Goal: Information Seeking & Learning: Learn about a topic

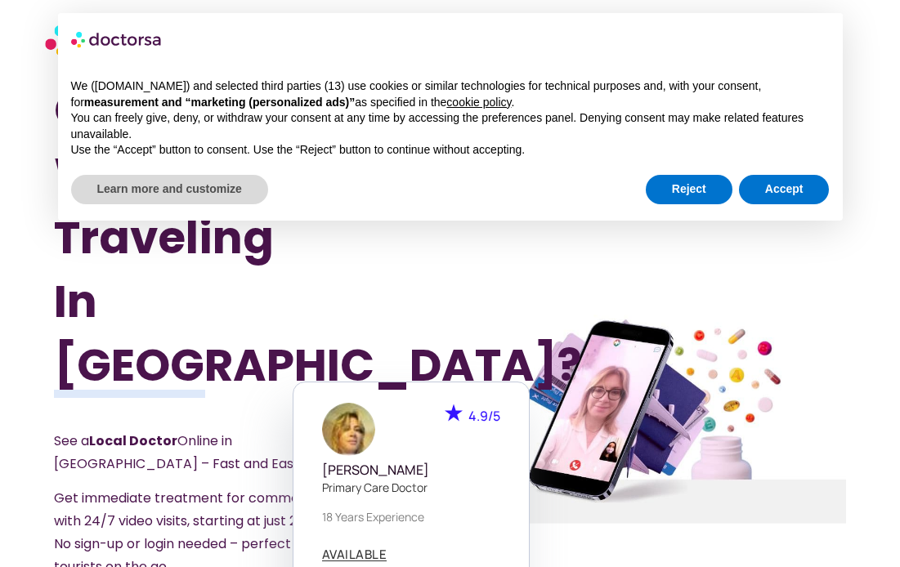
click at [570, 289] on div at bounding box center [648, 419] width 418 height 719
click at [705, 186] on button "Reject" at bounding box center [689, 189] width 87 height 29
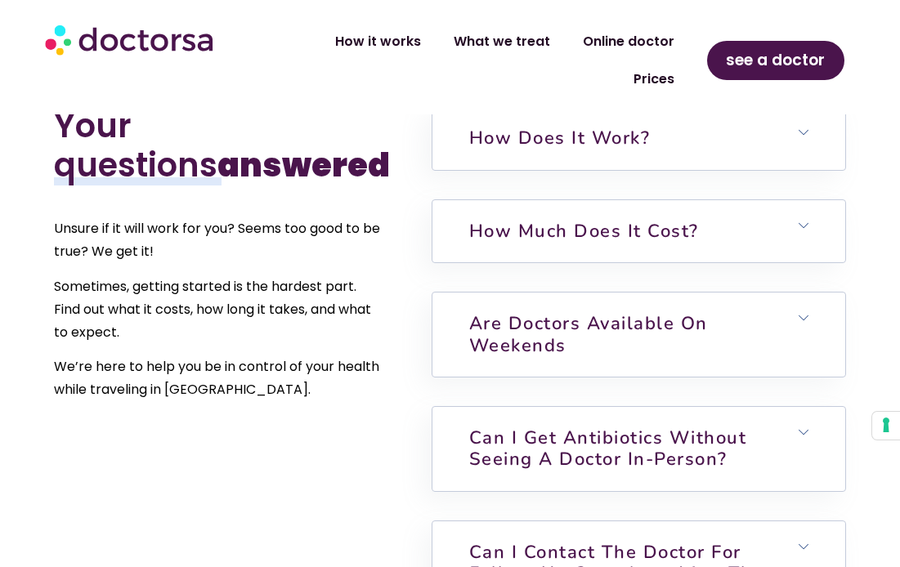
scroll to position [3602, 0]
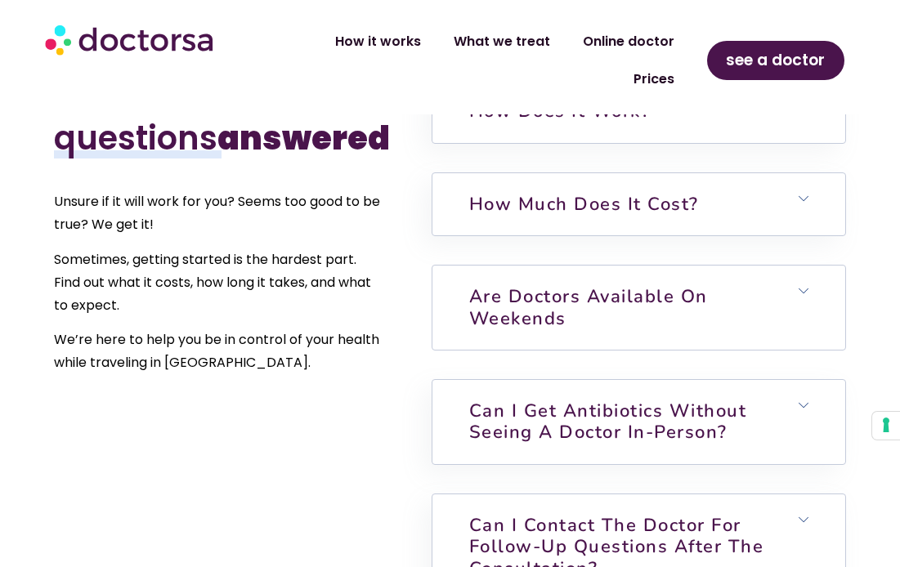
click at [827, 266] on h6 "Are doctors available on weekends" at bounding box center [638, 308] width 413 height 84
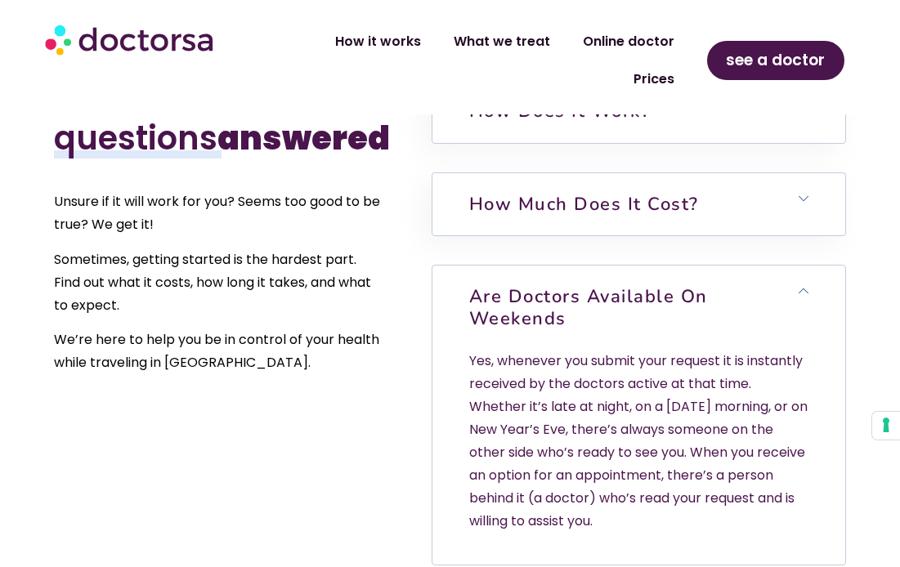
click at [827, 266] on h6 "Are doctors available on weekends" at bounding box center [638, 308] width 413 height 84
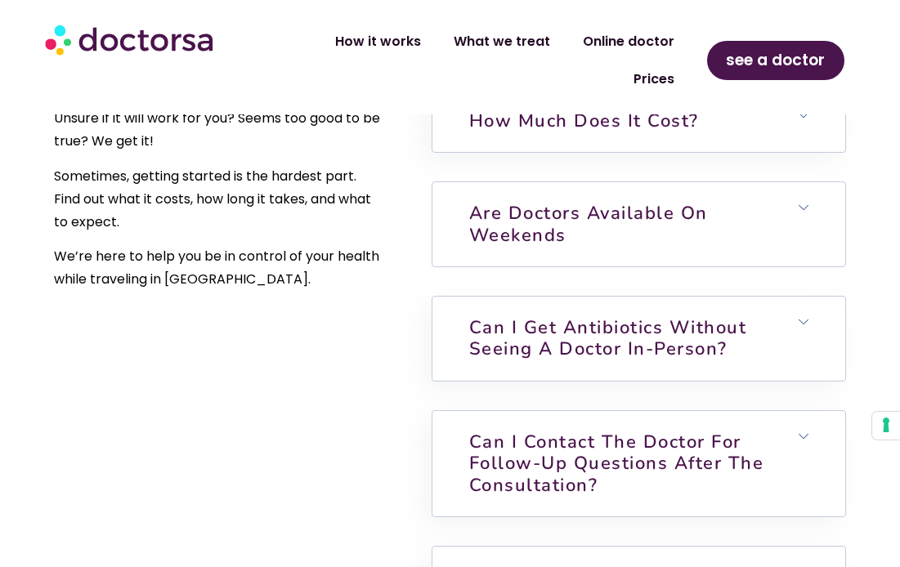
scroll to position [3712, 0]
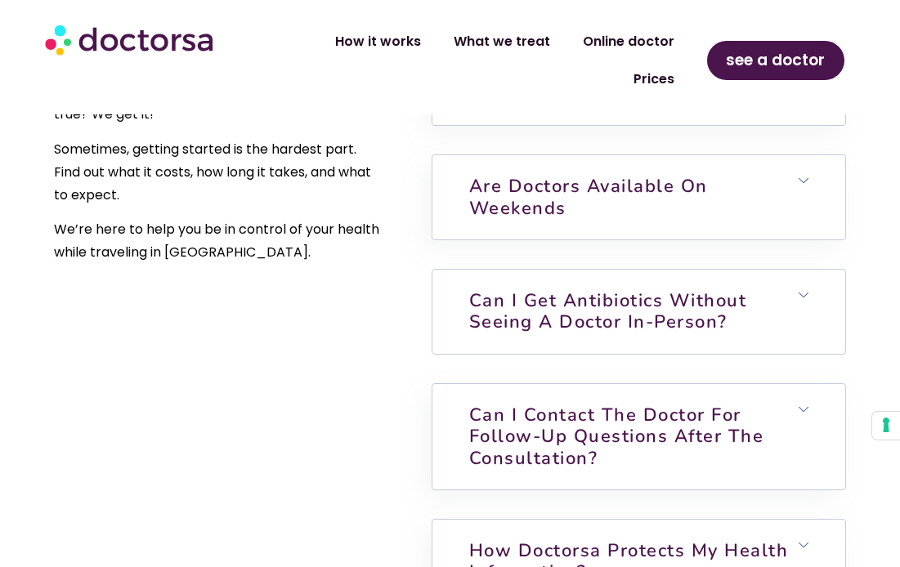
click at [826, 270] on h6 "Can I get antibiotics without seeing a doctor in-person?" at bounding box center [638, 312] width 413 height 84
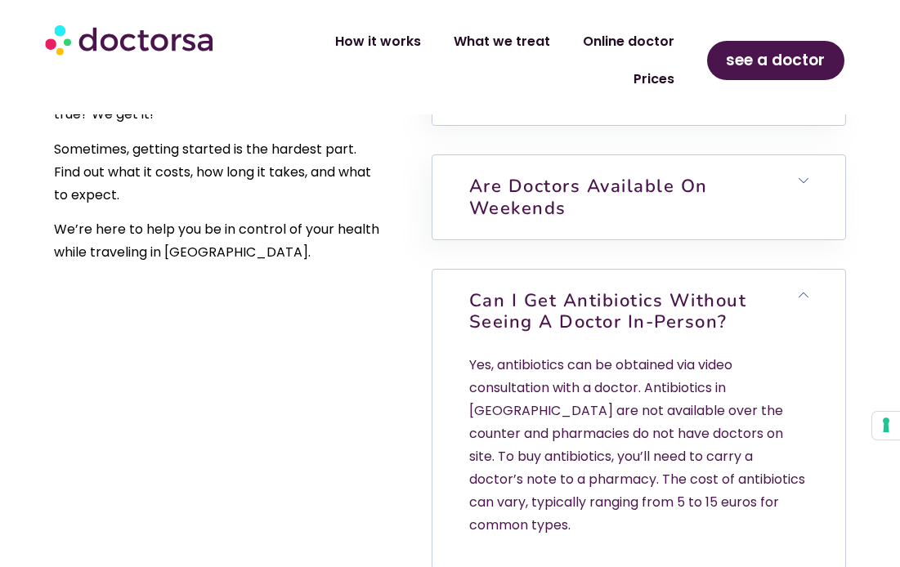
click at [826, 270] on h6 "Can I get antibiotics without seeing a doctor in-person?" at bounding box center [638, 312] width 413 height 84
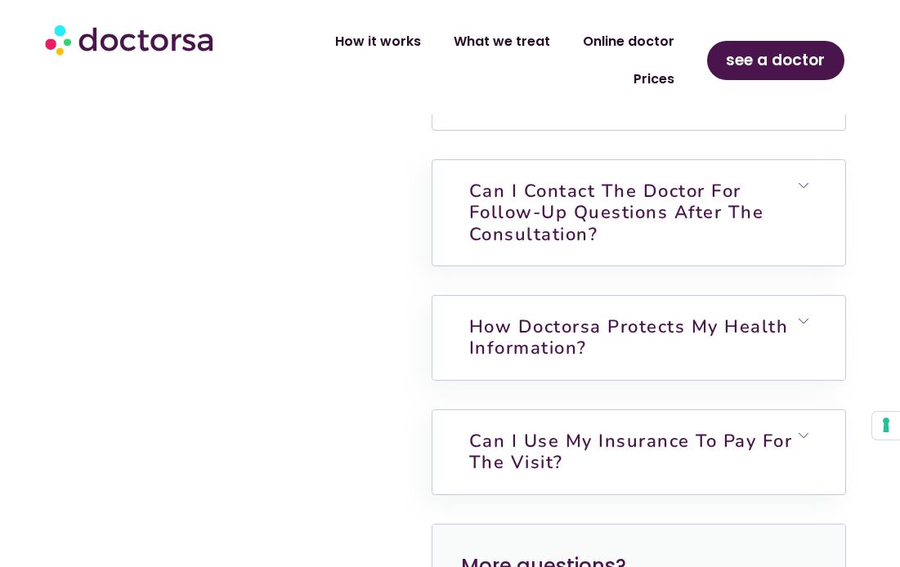
scroll to position [3951, 0]
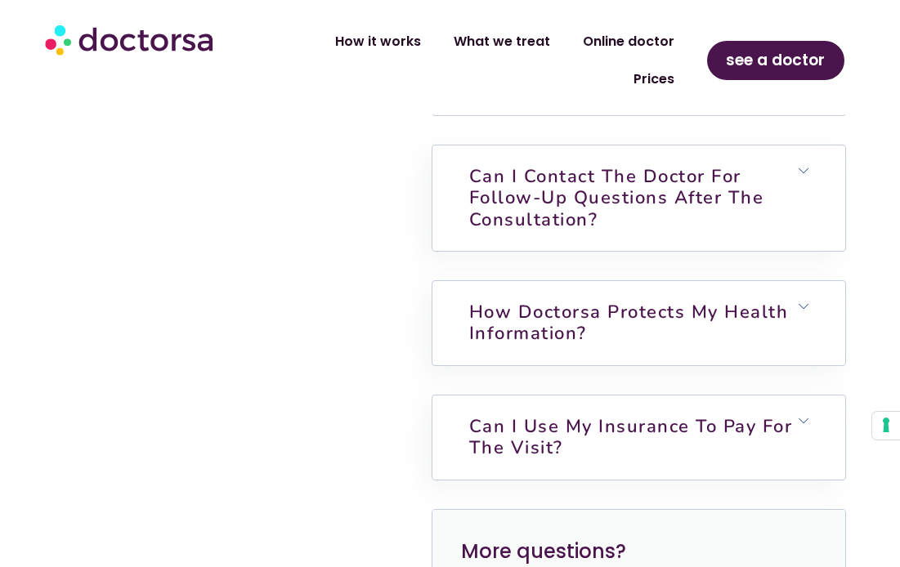
click at [826, 281] on h6 "How Doctorsa protects my health information?" at bounding box center [638, 323] width 413 height 84
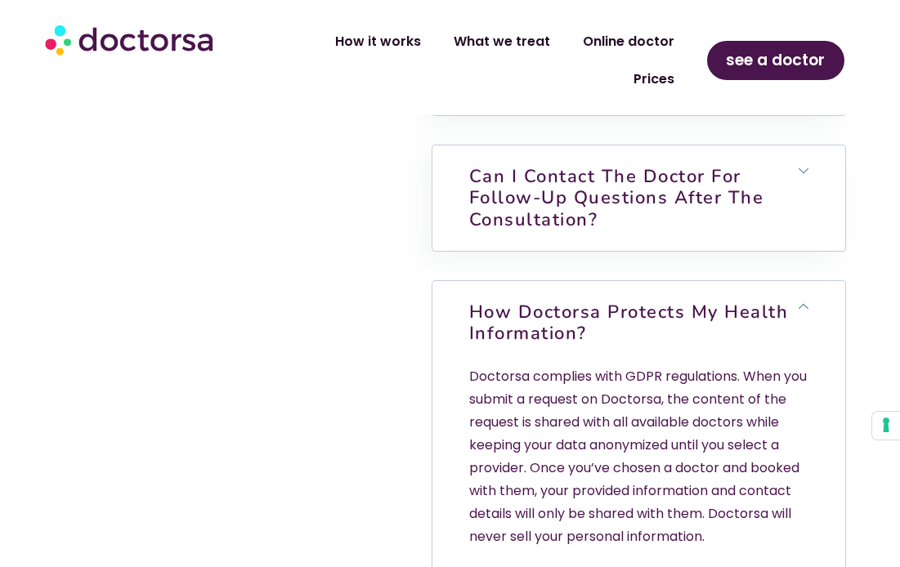
click at [819, 281] on h6 "How Doctorsa protects my health information?" at bounding box center [638, 323] width 413 height 84
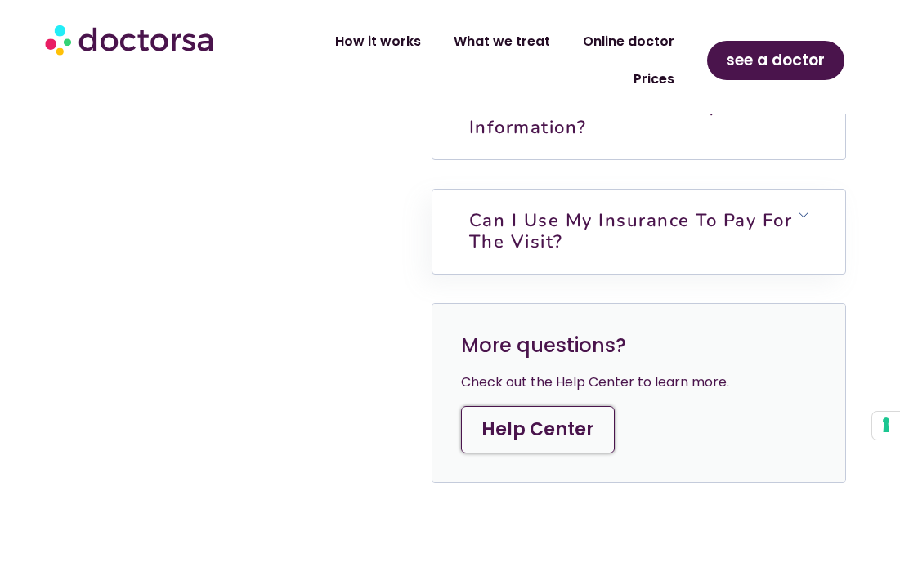
scroll to position [4158, 0]
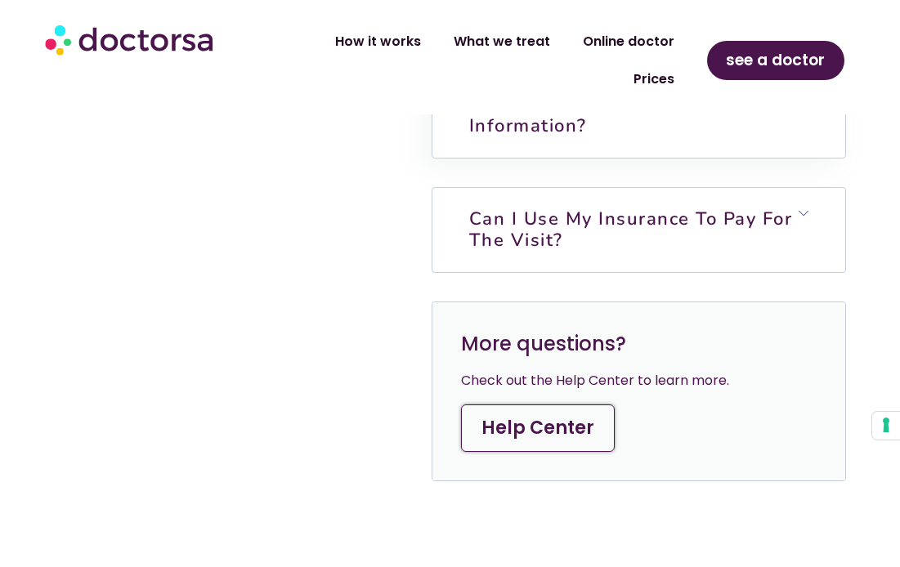
click at [813, 188] on h6 "Can I use my insurance to pay for the visit?" at bounding box center [638, 230] width 413 height 84
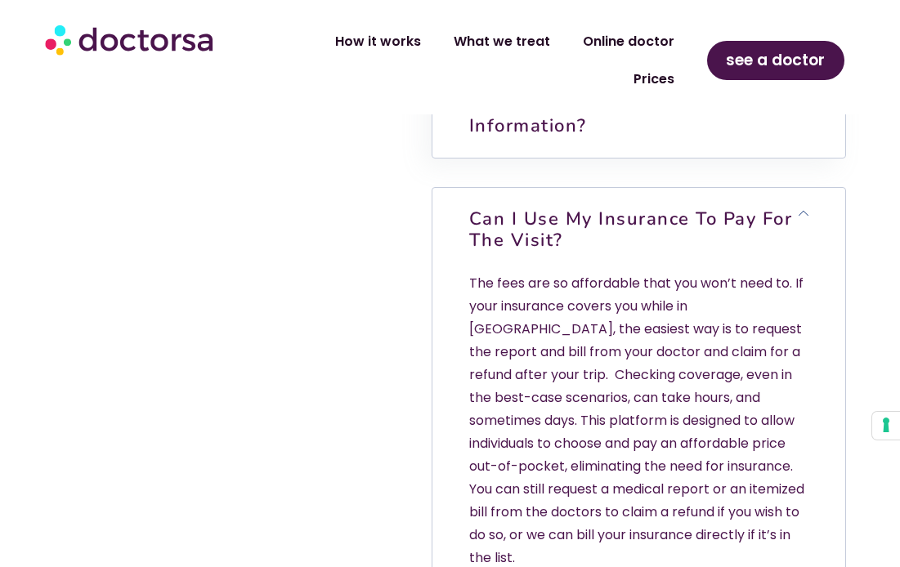
click at [810, 188] on h6 "Can I use my insurance to pay for the visit?" at bounding box center [638, 230] width 413 height 84
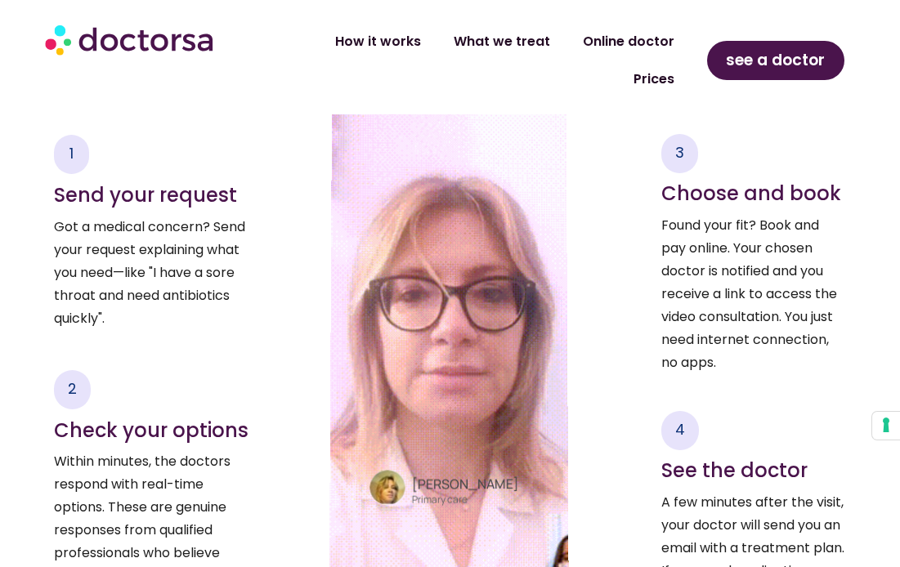
scroll to position [2056, 0]
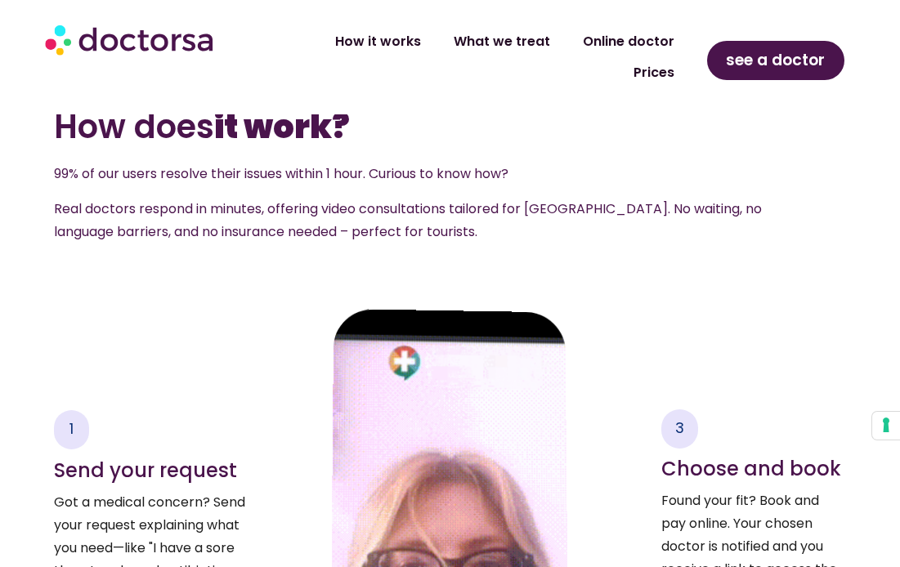
click at [652, 54] on link "Prices" at bounding box center [654, 73] width 74 height 38
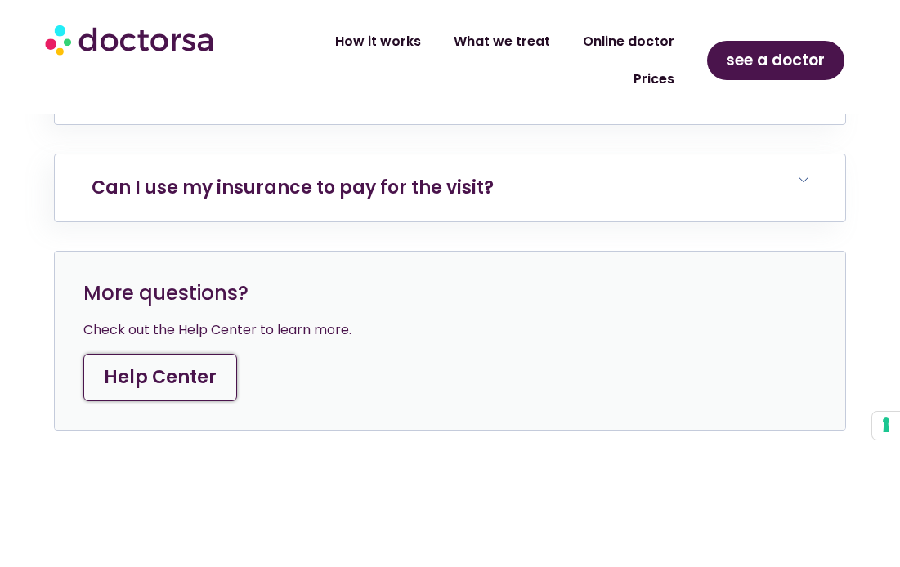
scroll to position [6424, 0]
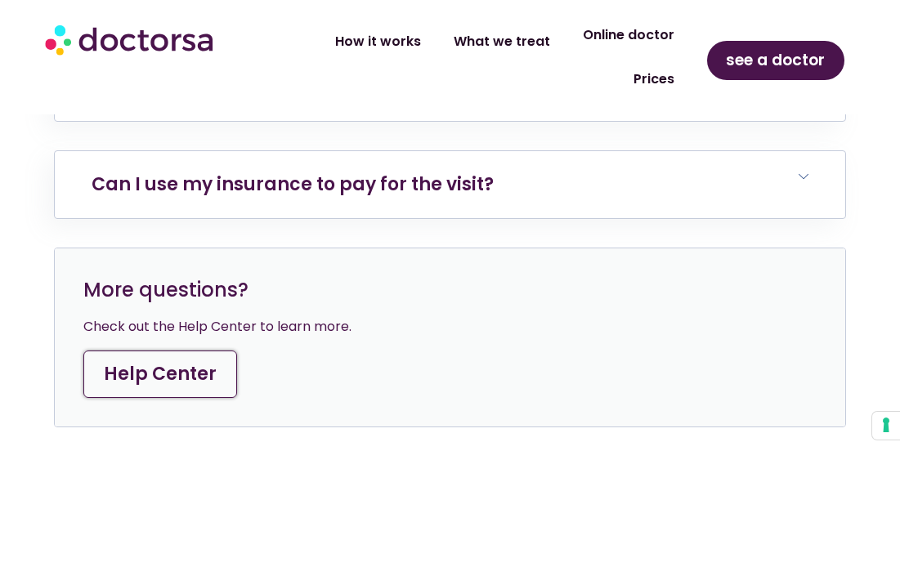
click at [567, 35] on link "Online doctor" at bounding box center [629, 35] width 124 height 38
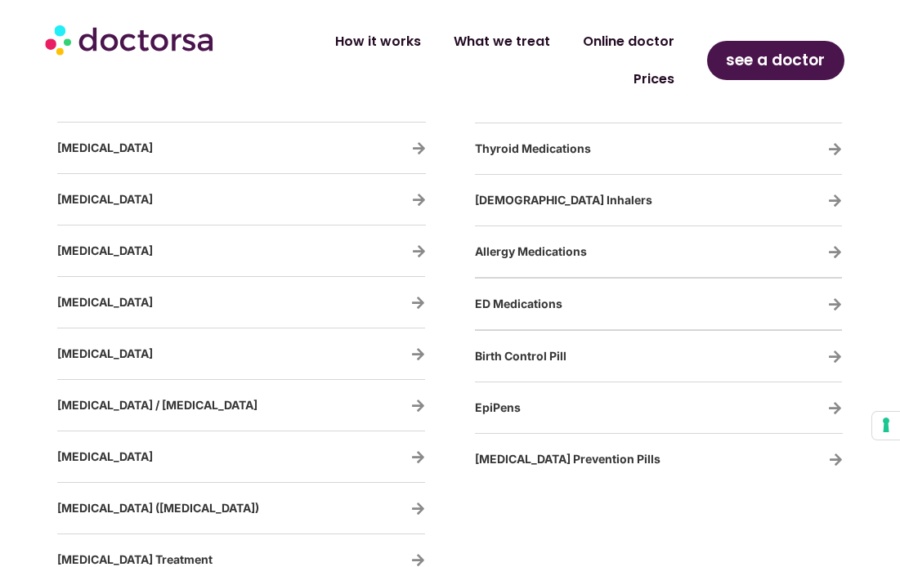
scroll to position [3012, 0]
